Goal: Register for event/course

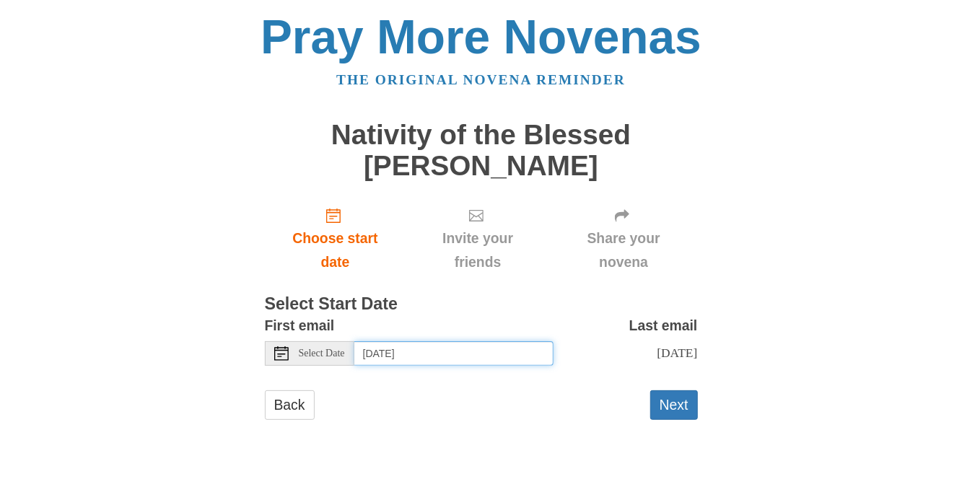
click at [429, 341] on input "Saturday, August 30th" at bounding box center [453, 353] width 199 height 25
click at [687, 390] on button "Next" at bounding box center [674, 405] width 48 height 30
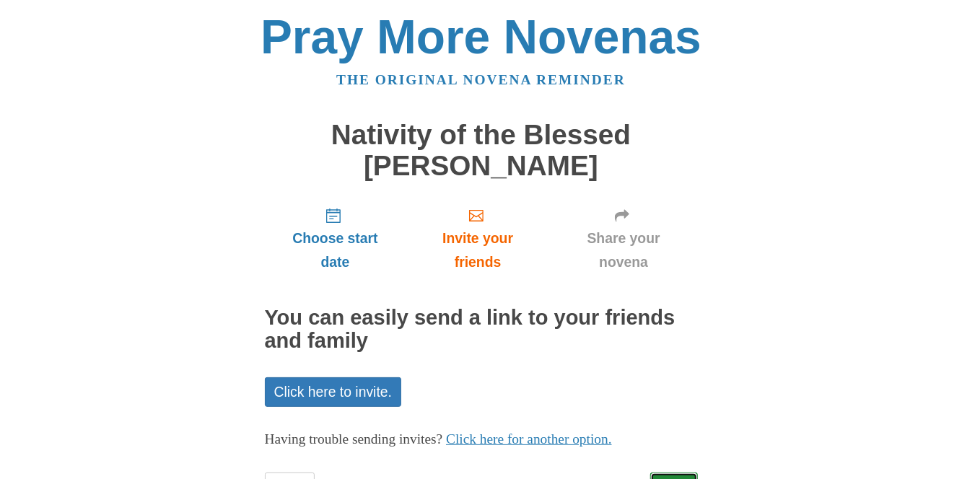
click at [683, 472] on link "Next" at bounding box center [674, 487] width 48 height 30
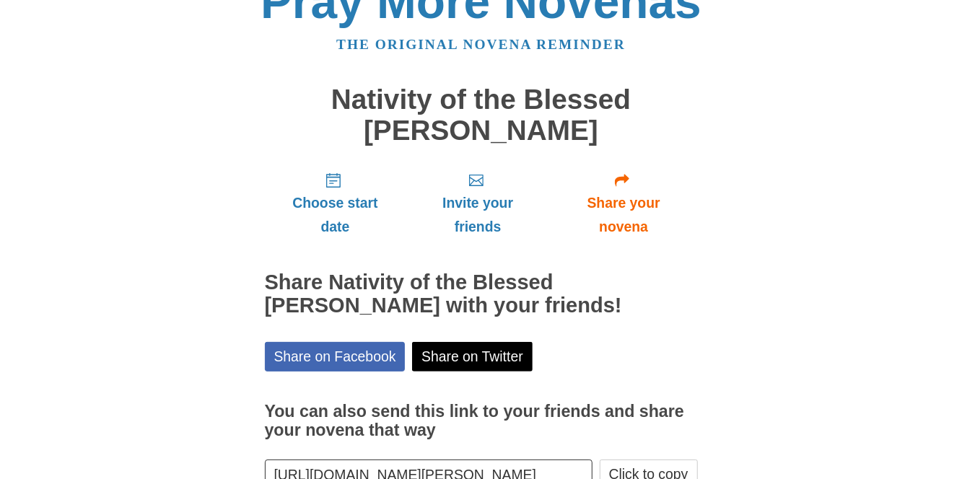
scroll to position [36, 0]
